Goal: Information Seeking & Learning: Check status

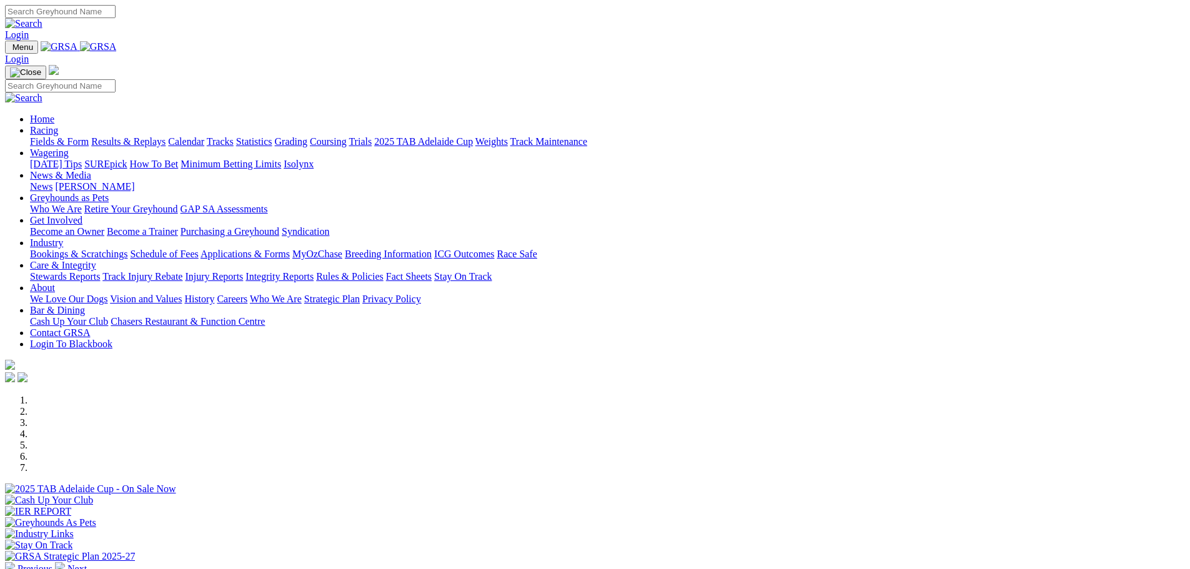
type input "[EMAIL_ADDRESS][DOMAIN_NAME]"
click at [29, 29] on link "Login" at bounding box center [17, 34] width 24 height 11
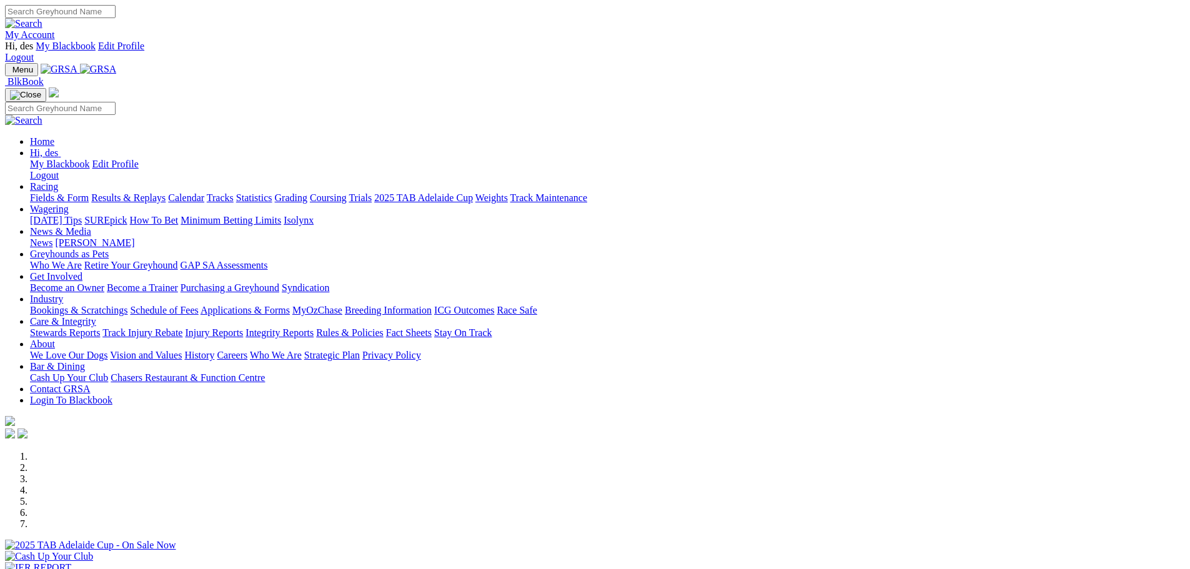
click at [58, 181] on link "Racing" at bounding box center [44, 186] width 28 height 11
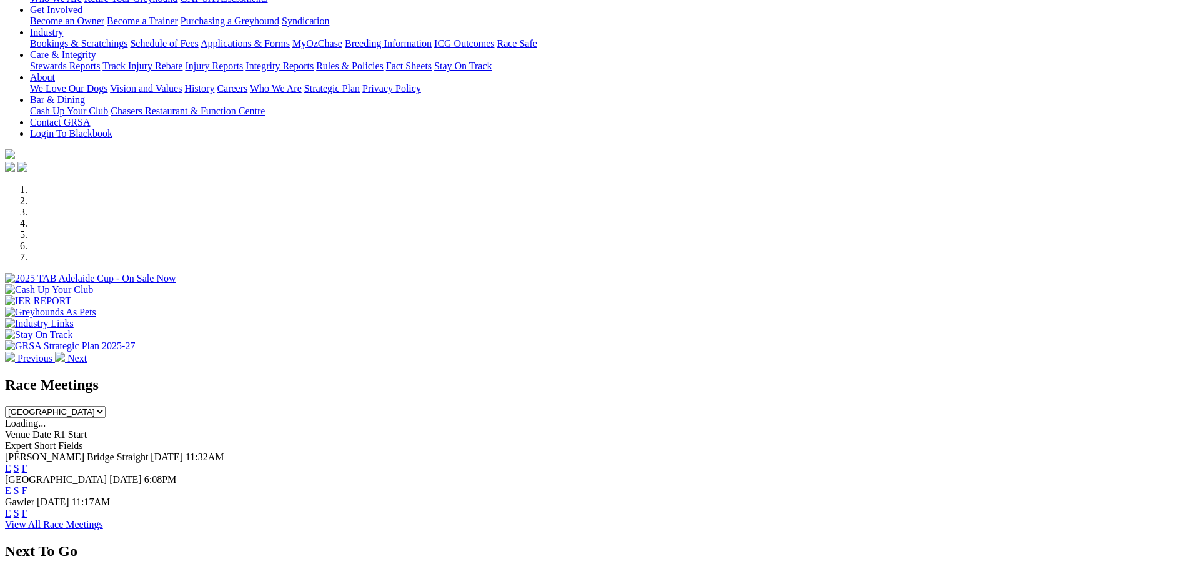
scroll to position [275, 0]
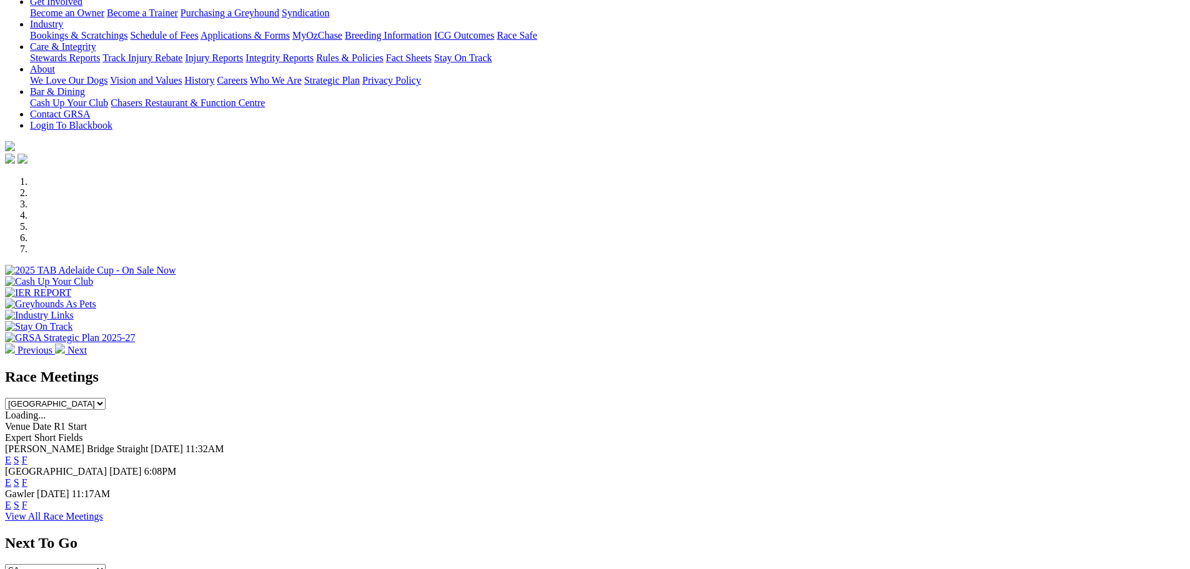
click at [103, 511] on link "View All Race Meetings" at bounding box center [54, 516] width 98 height 11
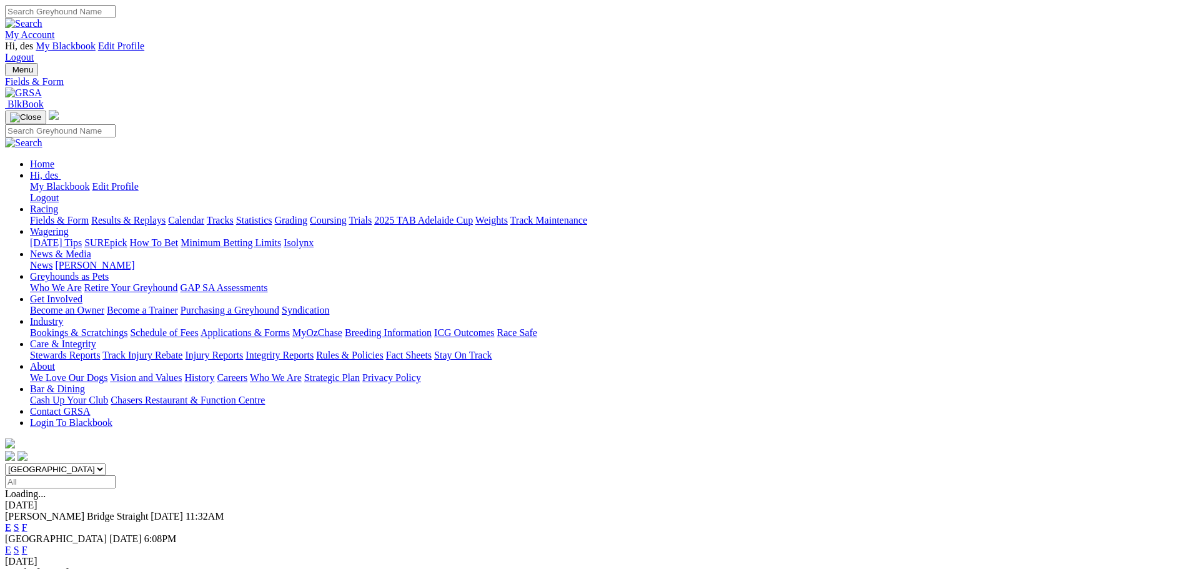
click at [27, 522] on link "F" at bounding box center [25, 527] width 6 height 11
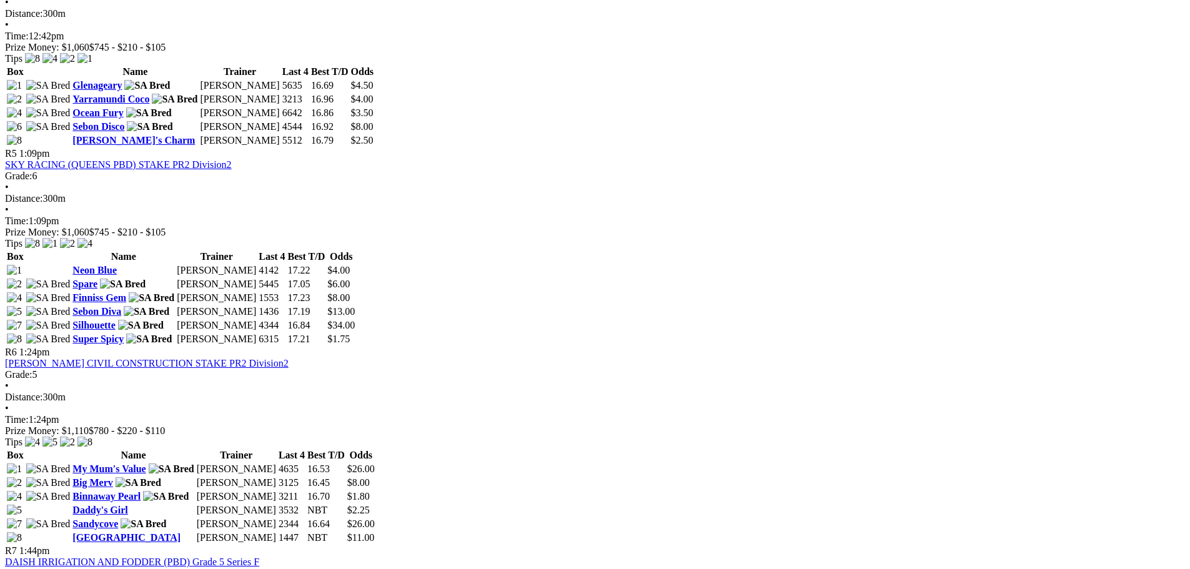
scroll to position [1300, 0]
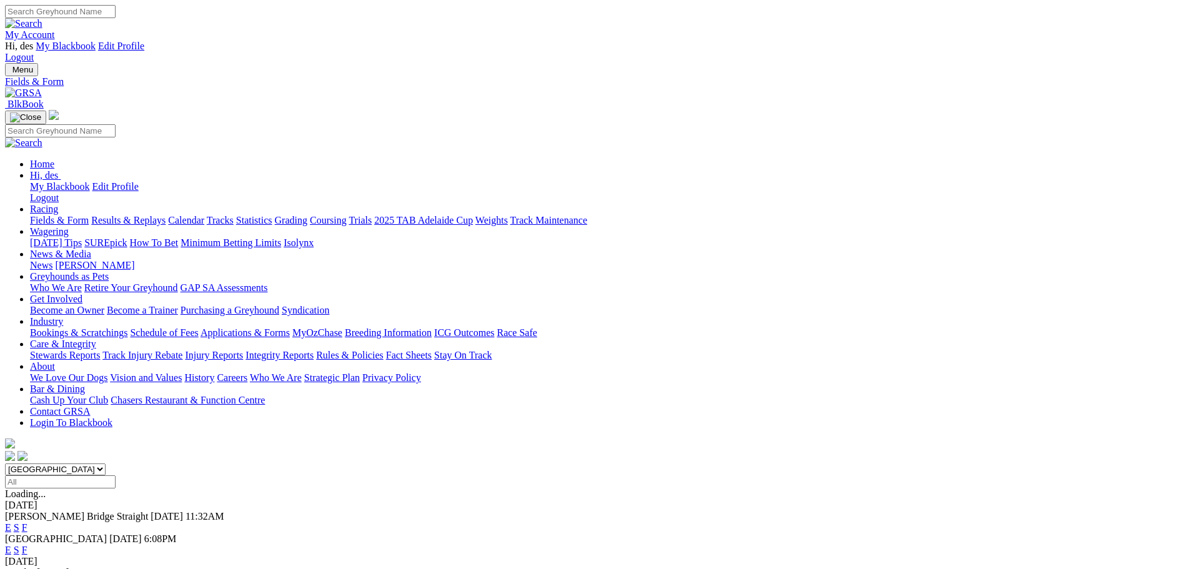
click at [204, 215] on link "Calendar" at bounding box center [186, 220] width 36 height 11
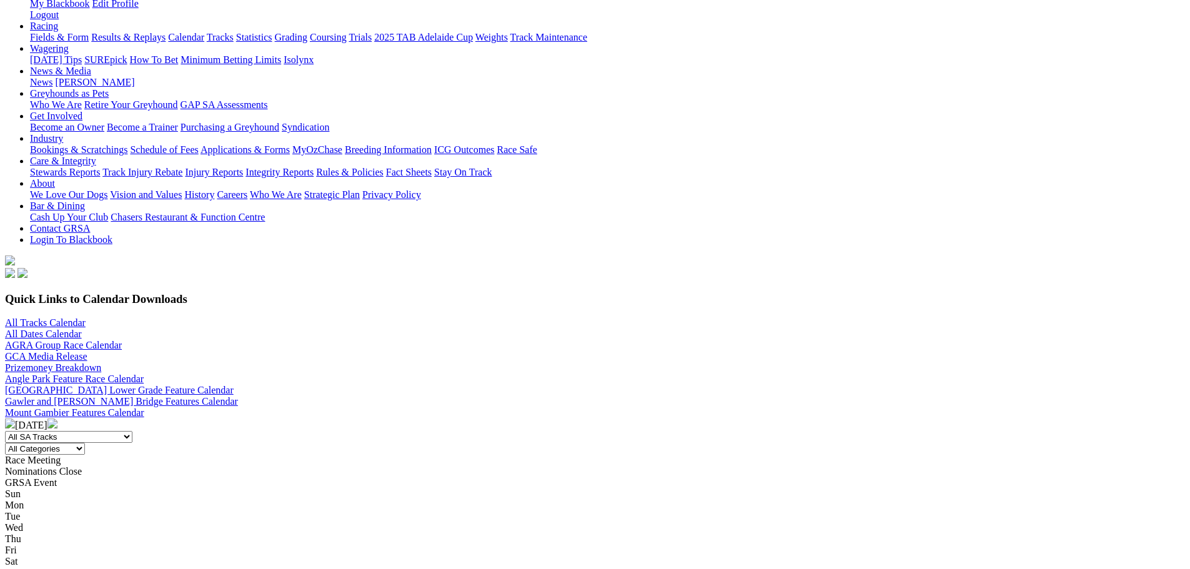
scroll to position [208, 0]
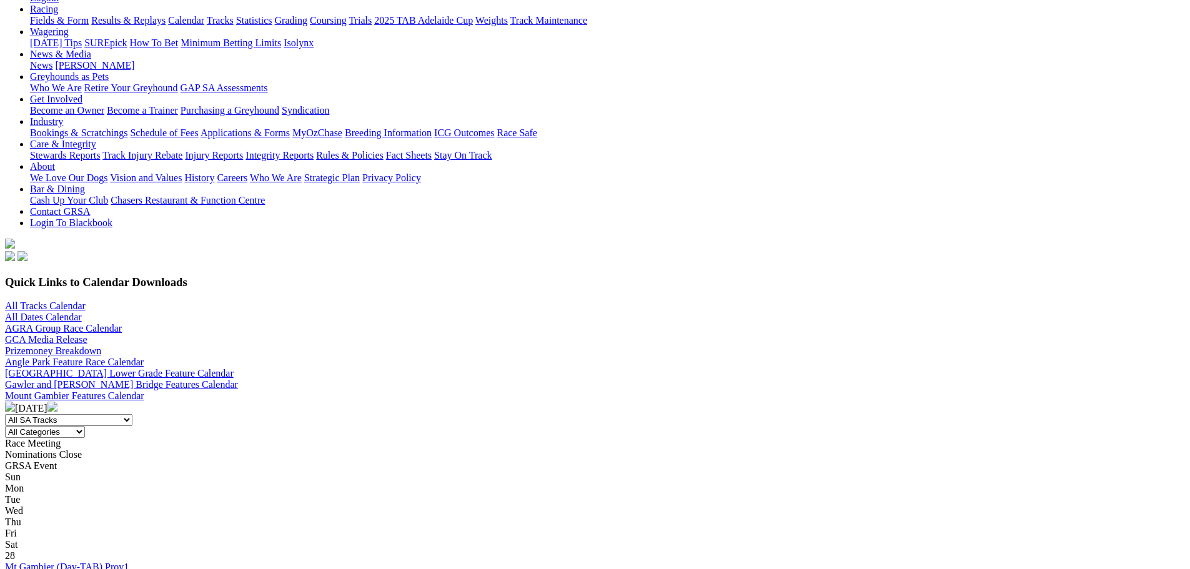
scroll to position [225, 0]
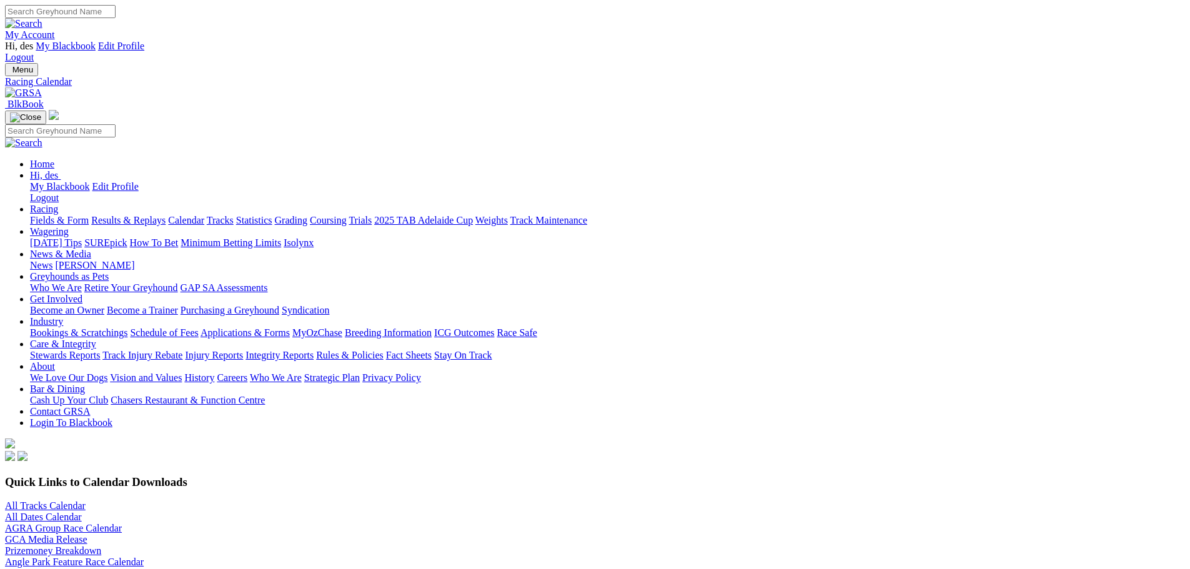
click at [166, 215] on link "Results & Replays" at bounding box center [128, 220] width 74 height 11
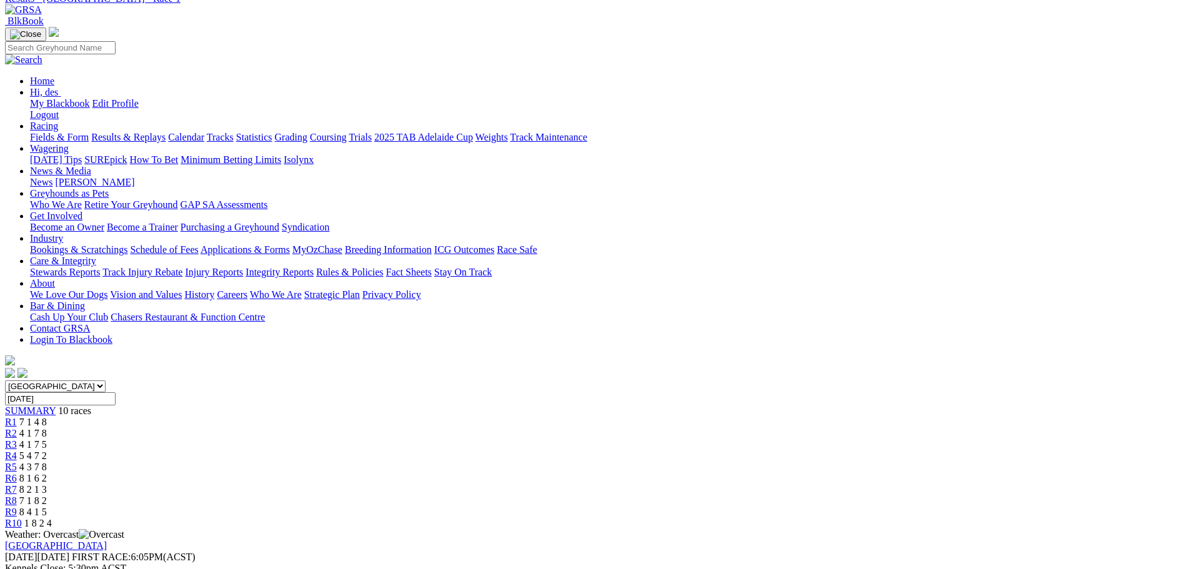
scroll to position [125, 0]
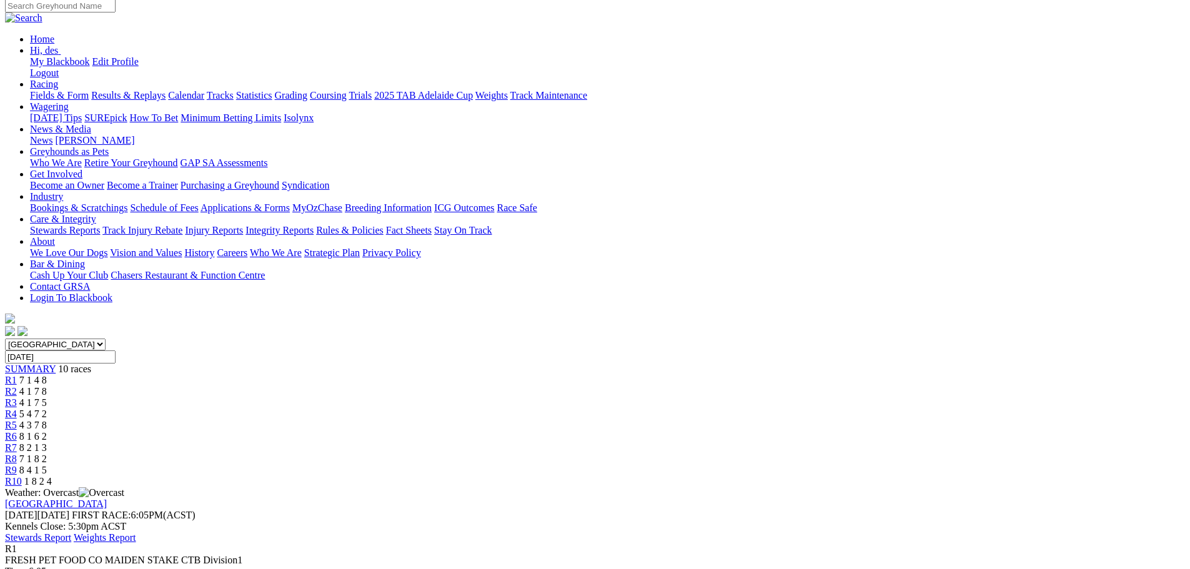
click at [409, 386] on div "R2 4 1 7 8" at bounding box center [595, 391] width 1180 height 11
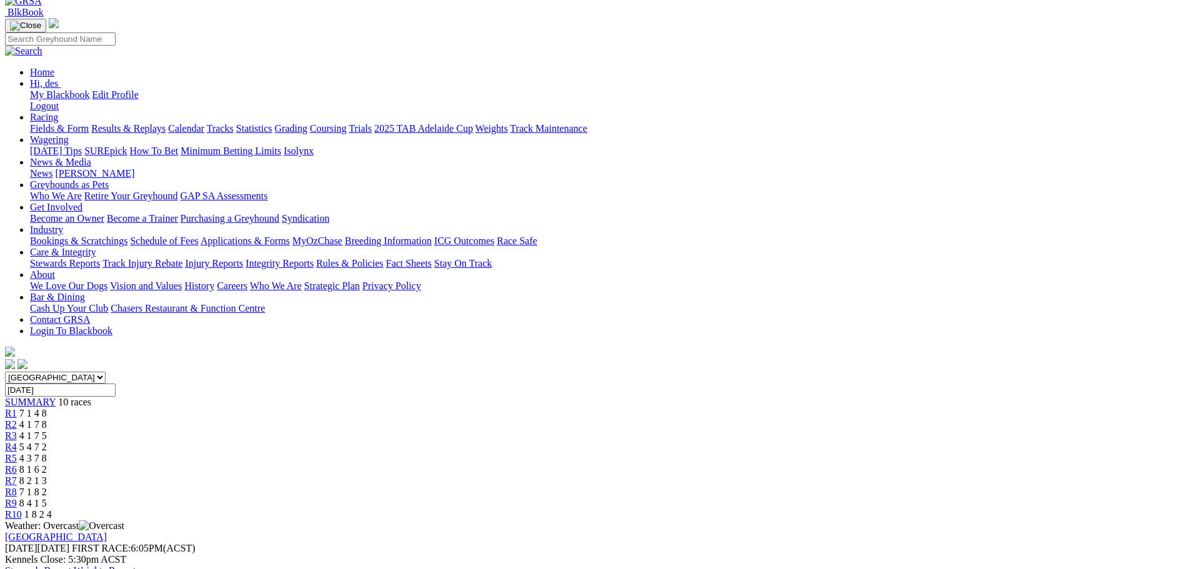
scroll to position [125, 0]
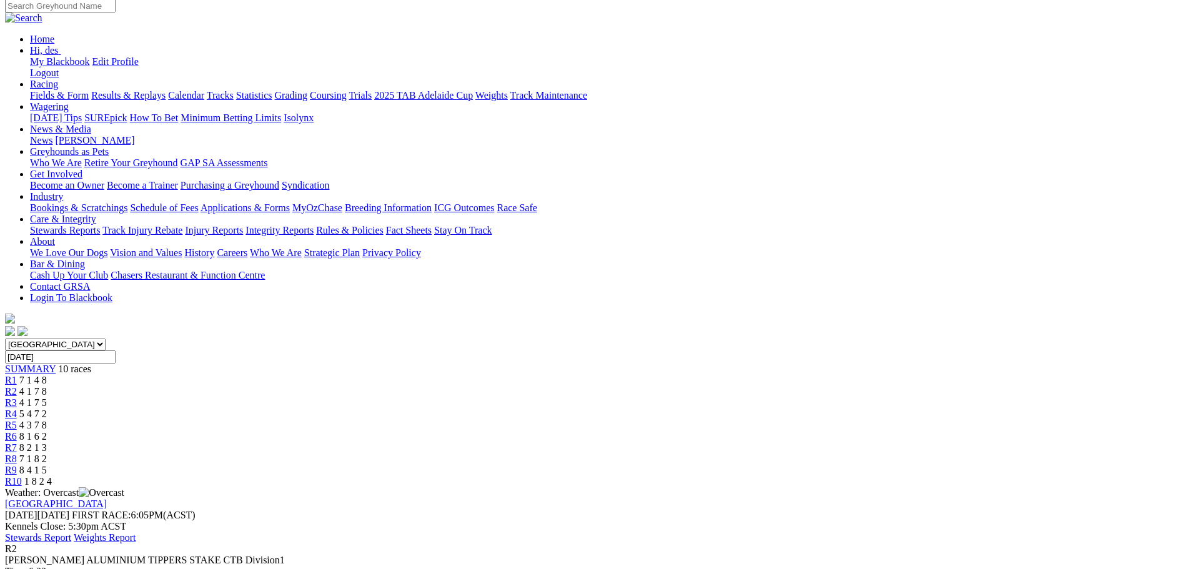
click at [47, 397] on span "4 1 7 5" at bounding box center [32, 402] width 27 height 11
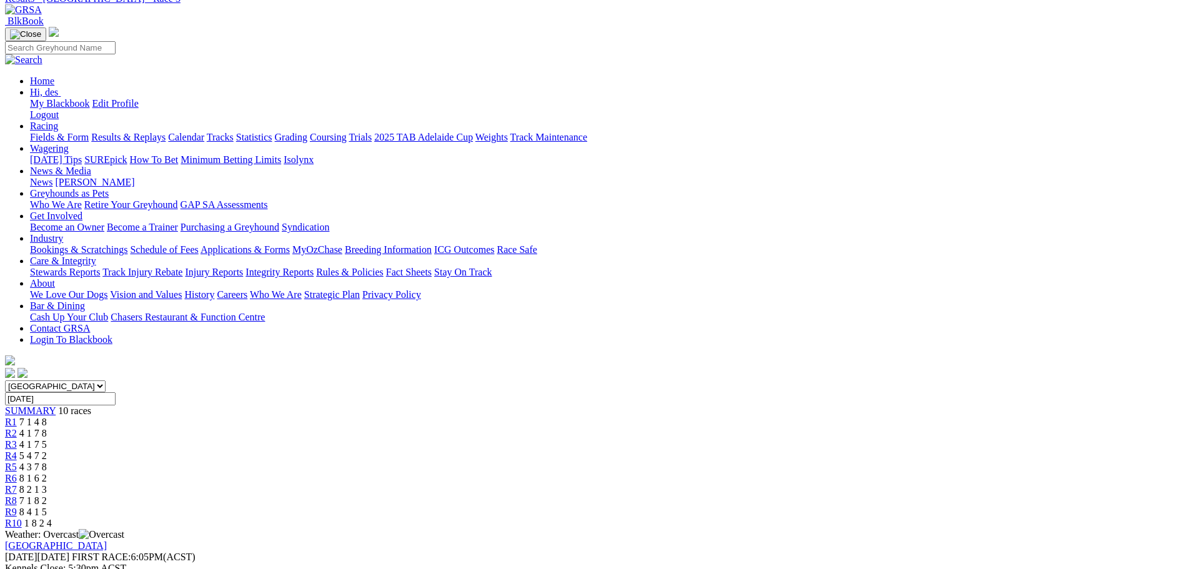
scroll to position [100, 0]
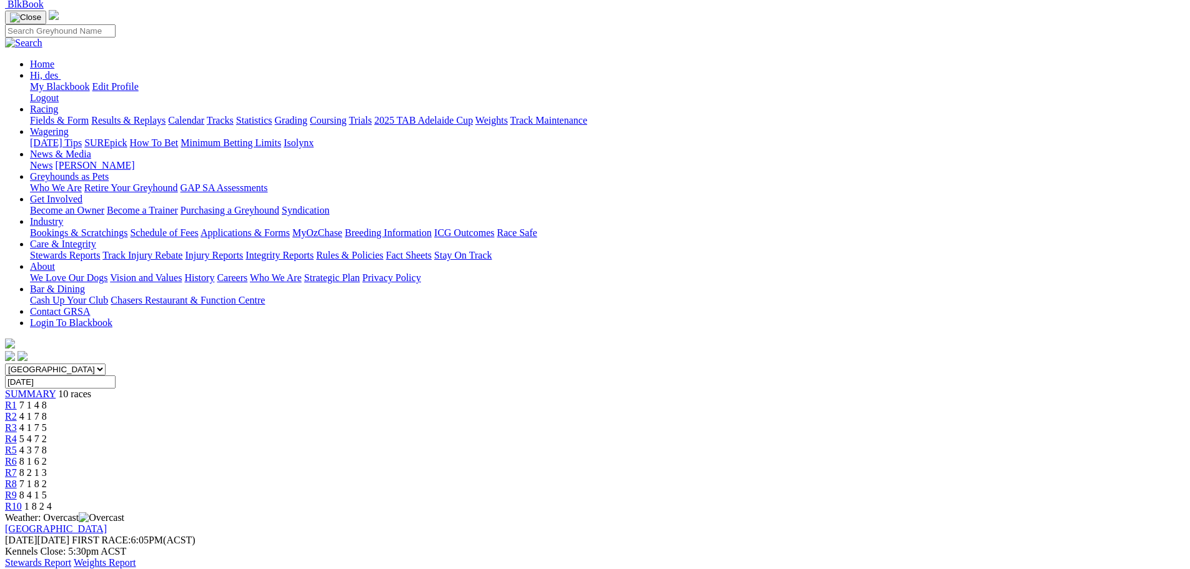
click at [17, 434] on link "R4" at bounding box center [11, 439] width 12 height 11
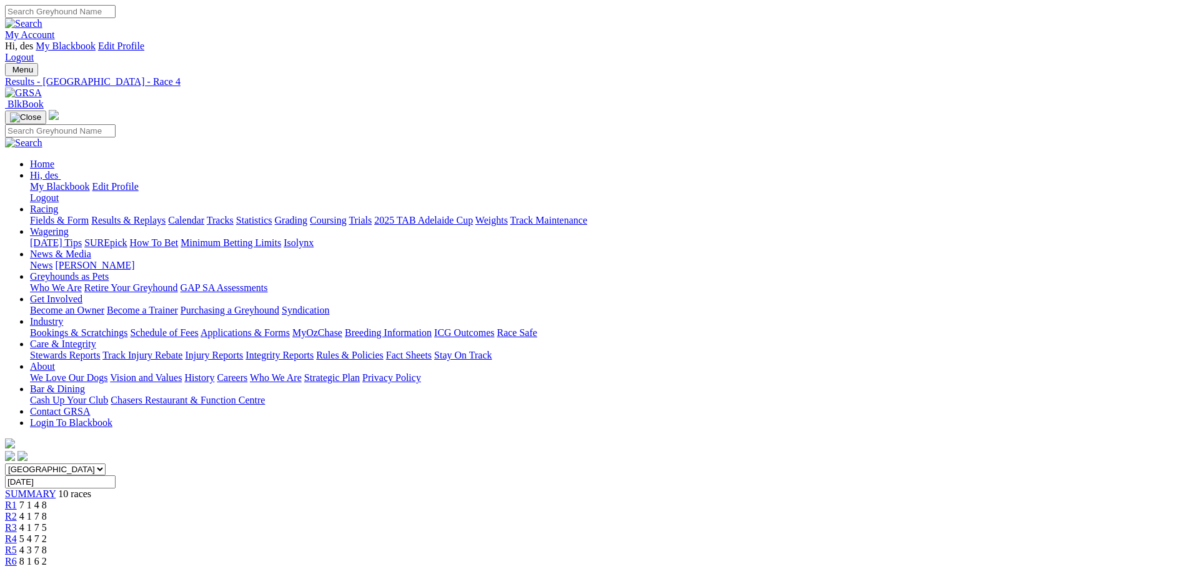
click at [17, 545] on span "R5" at bounding box center [11, 550] width 12 height 11
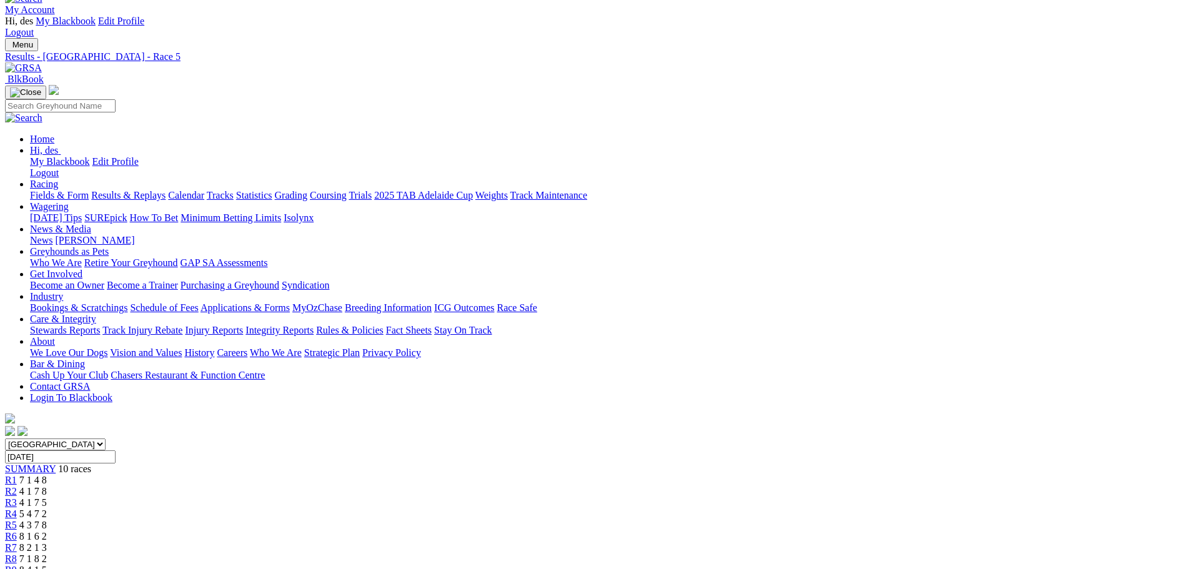
click at [17, 531] on link "R6" at bounding box center [11, 536] width 12 height 11
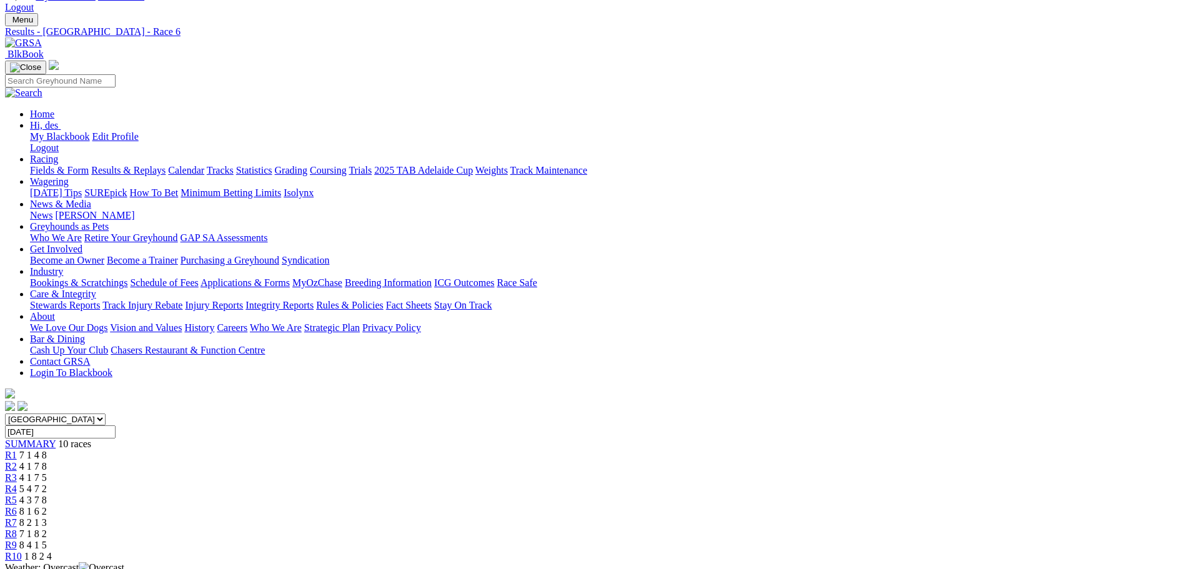
scroll to position [17, 0]
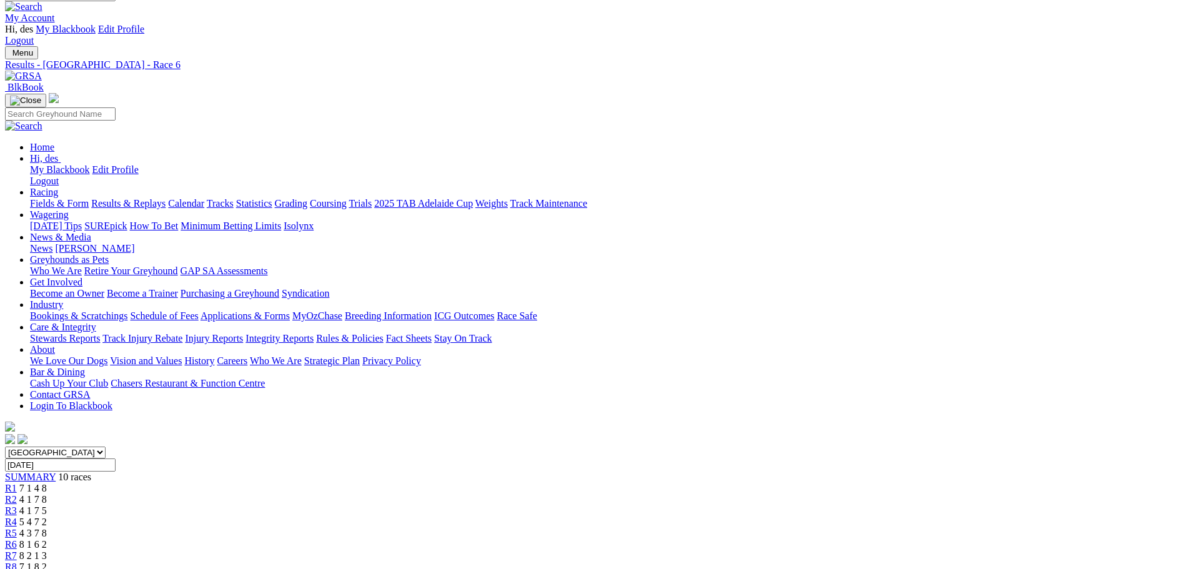
click at [17, 551] on link "R7" at bounding box center [11, 556] width 12 height 11
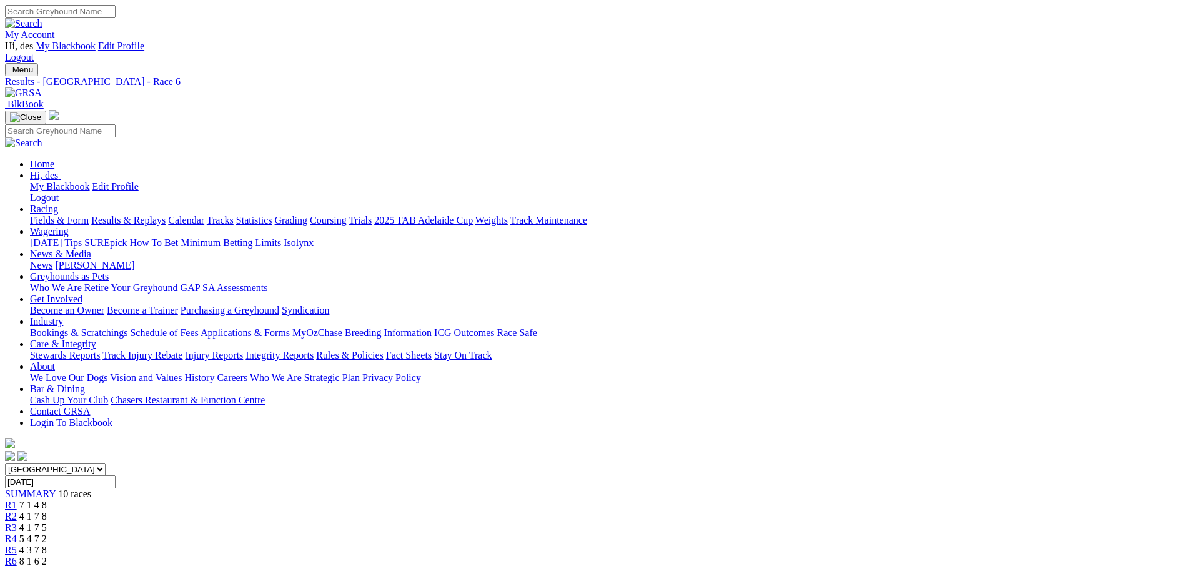
scroll to position [17, 0]
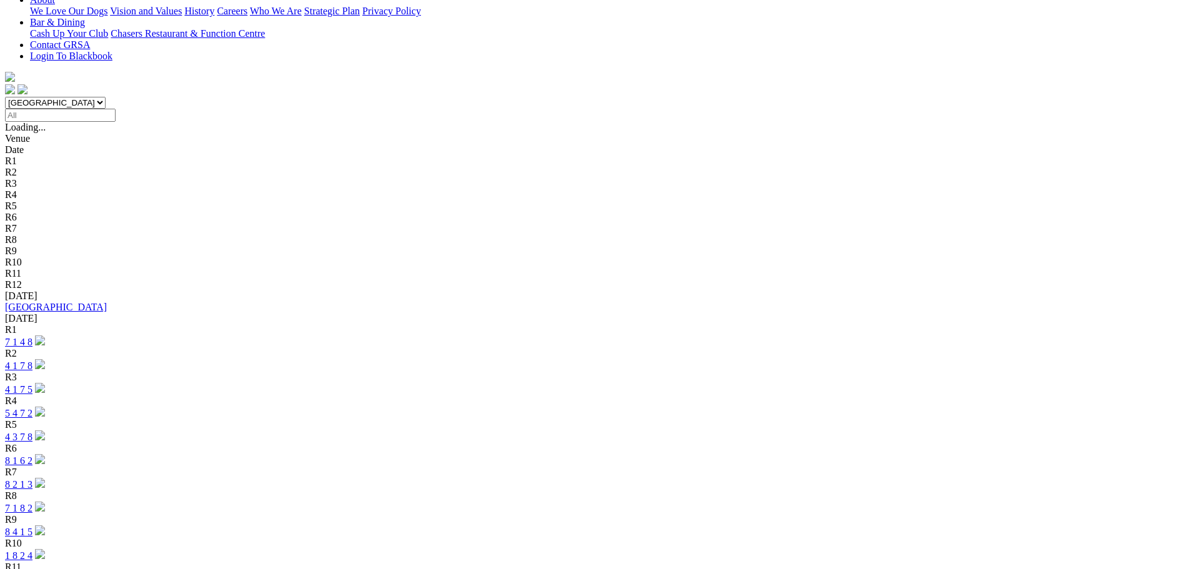
scroll to position [408, 0]
